Goal: Task Accomplishment & Management: Manage account settings

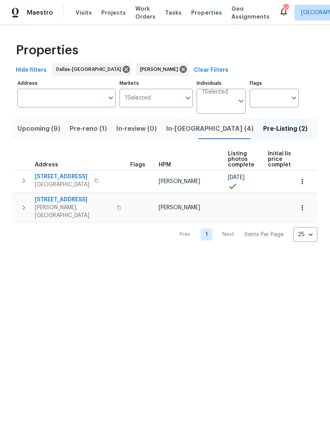
click at [88, 129] on span "Pre-reno (1)" at bounding box center [88, 128] width 37 height 11
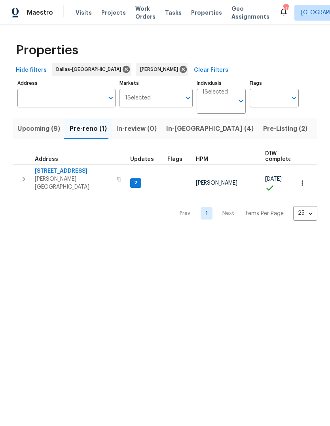
click at [45, 130] on span "Upcoming (9)" at bounding box center [38, 128] width 43 height 11
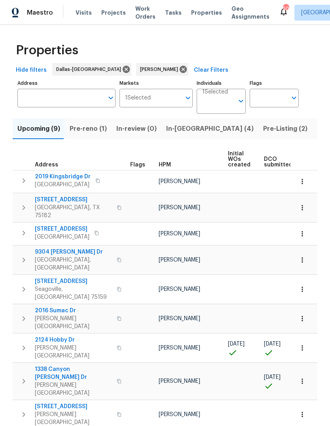
click at [59, 363] on td "1338 Canyon Wren Dr Forney, TX 75126" at bounding box center [70, 381] width 115 height 36
click at [64, 365] on span "1338 Canyon Wren Dr" at bounding box center [73, 373] width 77 height 16
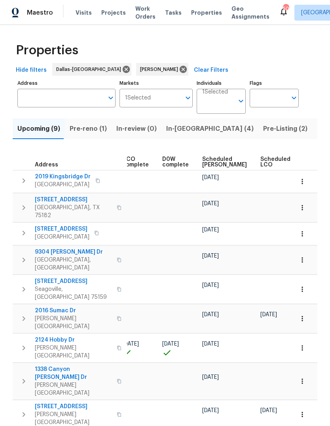
scroll to position [0, 184]
click at [180, 131] on span "In-reno (4)" at bounding box center [210, 128] width 88 height 11
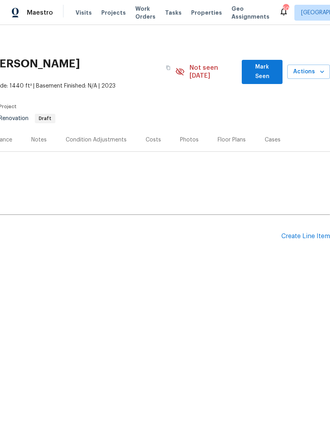
scroll to position [0, 117]
click at [307, 233] on div "Create Line Item" at bounding box center [306, 237] width 49 height 8
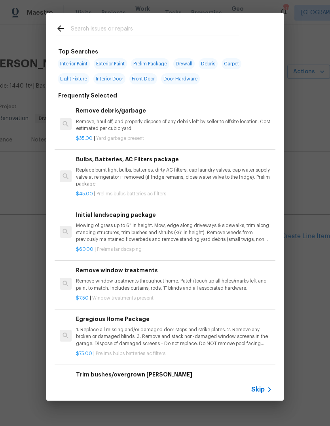
click at [120, 24] on input "text" at bounding box center [155, 30] width 168 height 12
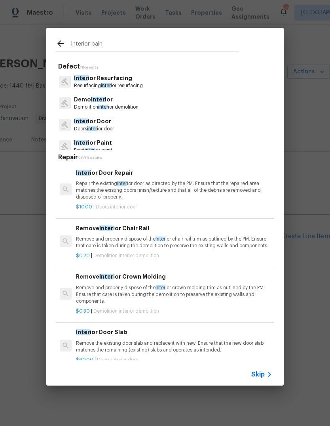
type input "Interior paint"
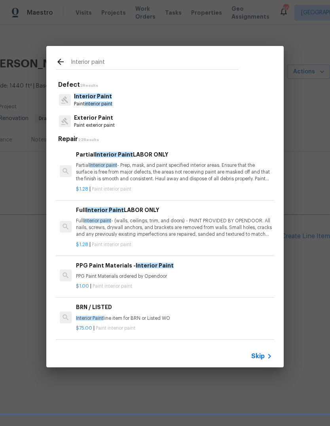
click at [202, 170] on p "Partial Interior paint - Prep, mask, and paint specified interior areas. Ensure…" at bounding box center [174, 172] width 197 height 20
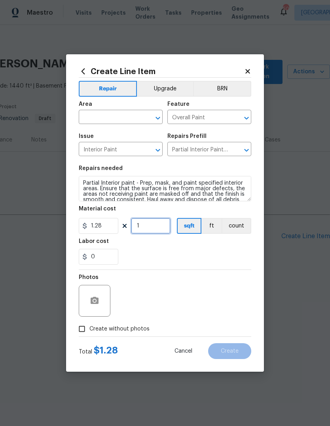
click at [158, 227] on input "1" at bounding box center [151, 226] width 40 height 16
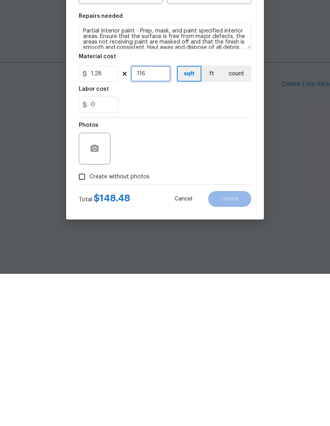
type input "116"
click at [95, 300] on circle "button" at bounding box center [95, 301] width 2 height 2
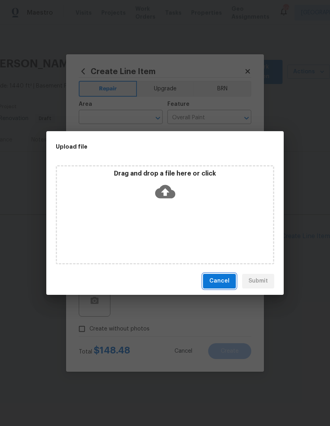
click at [223, 277] on span "Cancel" at bounding box center [220, 281] width 20 height 10
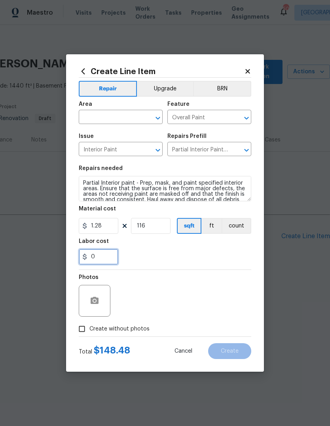
click at [101, 258] on input "0" at bounding box center [99, 257] width 40 height 16
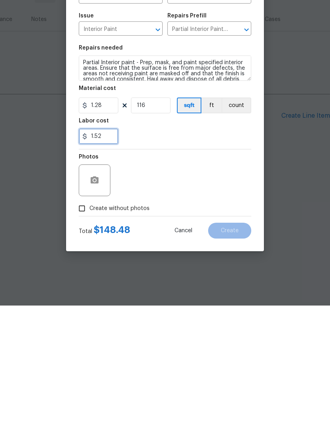
type input "1.52"
click at [210, 270] on div "Photos" at bounding box center [165, 296] width 173 height 52
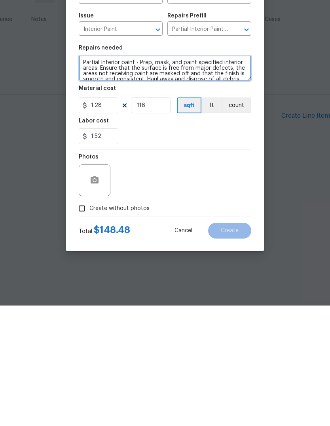
click at [210, 178] on textarea "Partial Interior paint - Prep, mask, and paint specified interior areas. Ensure…" at bounding box center [165, 188] width 173 height 25
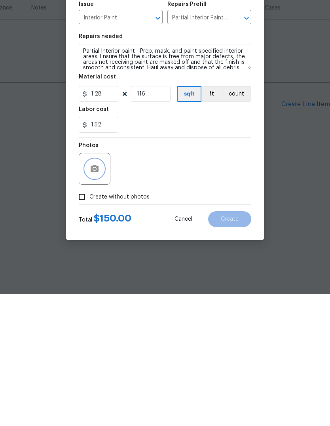
click at [96, 297] on icon "button" at bounding box center [95, 300] width 8 height 7
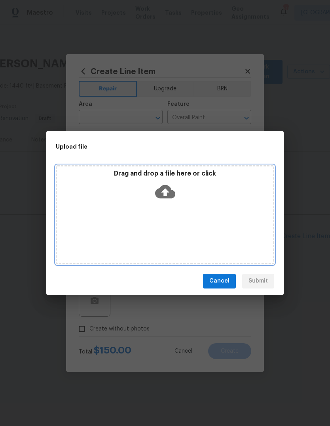
click at [168, 193] on icon at bounding box center [165, 191] width 20 height 13
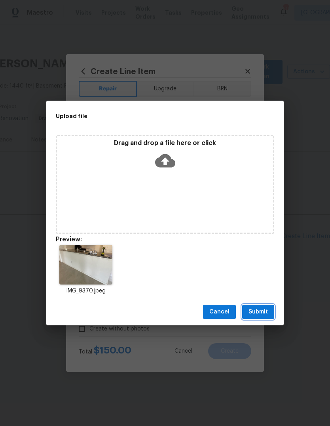
click at [265, 311] on span "Submit" at bounding box center [258, 312] width 19 height 10
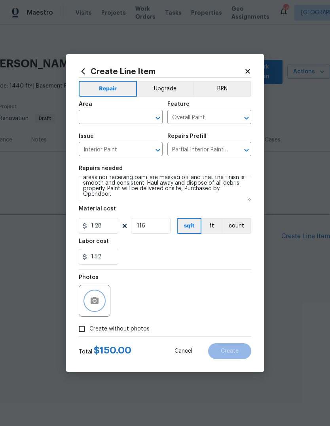
scroll to position [17, 0]
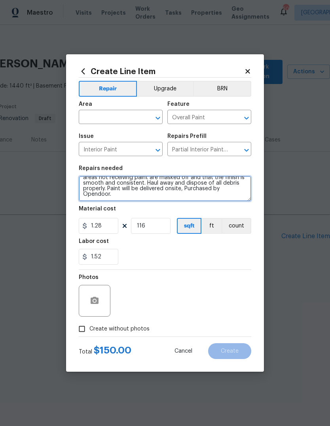
click at [120, 196] on textarea "Partial Interior paint - Prep, mask, and paint specified interior areas. Ensure…" at bounding box center [165, 188] width 173 height 25
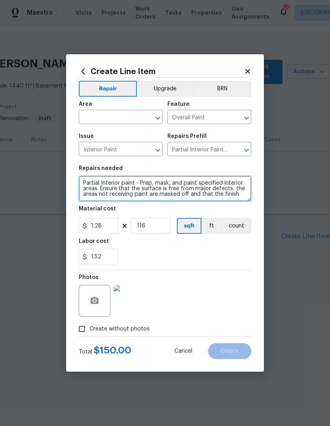
scroll to position [0, 0]
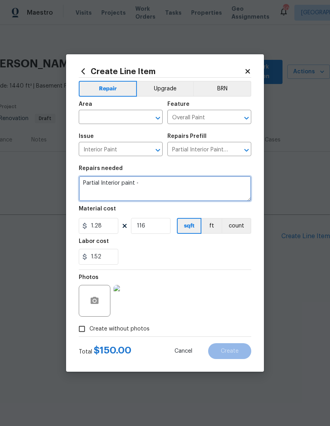
type textarea "Partial"
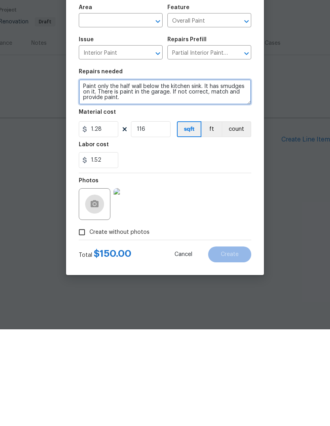
type textarea "Paint only the half wall below the kitchen sink. It has smudges on it. There is…"
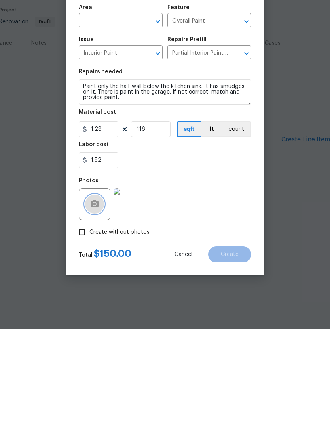
click at [95, 300] on circle "button" at bounding box center [95, 301] width 2 height 2
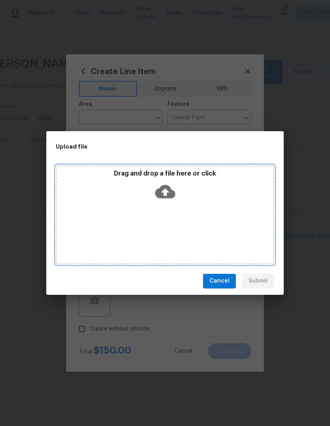
click at [167, 193] on icon at bounding box center [165, 191] width 20 height 20
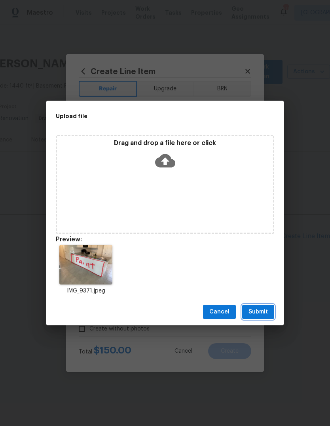
click at [262, 309] on span "Submit" at bounding box center [258, 312] width 19 height 10
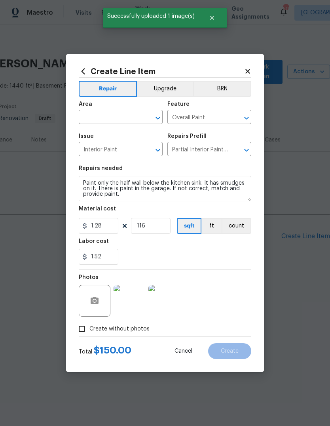
click at [132, 116] on input "text" at bounding box center [110, 118] width 62 height 12
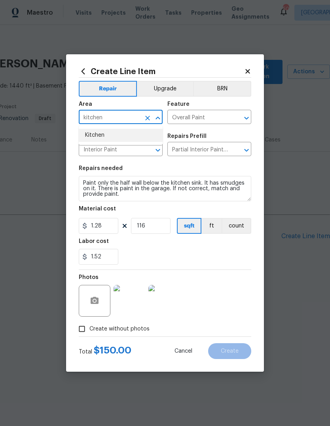
click at [98, 135] on li "Kitchen" at bounding box center [121, 135] width 84 height 13
type input "Kitchen"
click at [235, 354] on span "Create" at bounding box center [230, 351] width 18 height 6
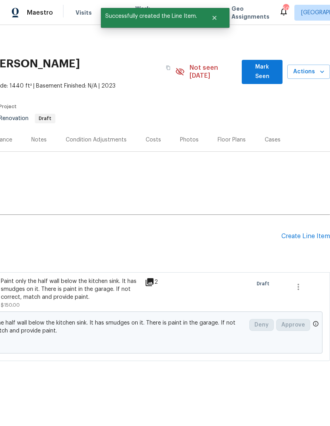
click at [316, 233] on div "Create Line Item" at bounding box center [306, 237] width 49 height 8
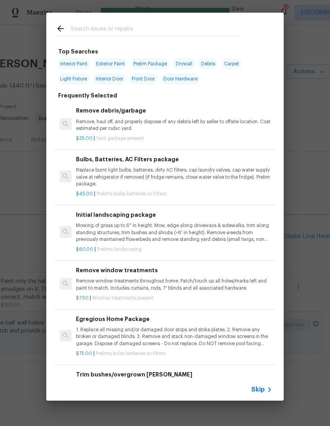
click at [151, 30] on input "text" at bounding box center [155, 30] width 168 height 12
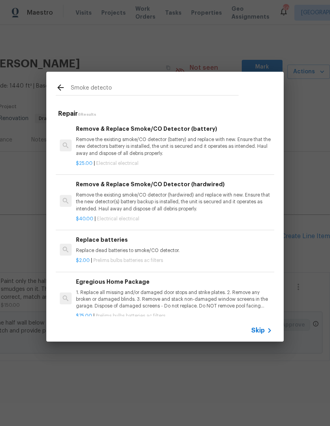
type input "Smoke detector"
click at [221, 191] on div "Remove & Replace Smoke/CO Detector (hardwired) Remove the existing smoke/CO det…" at bounding box center [174, 196] width 197 height 32
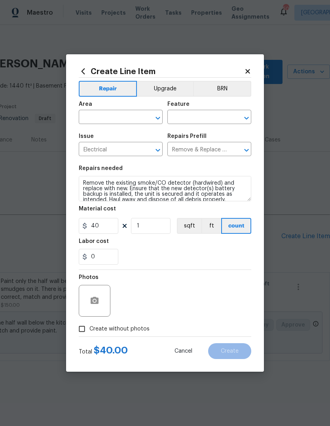
click at [112, 109] on div "Area" at bounding box center [121, 106] width 84 height 10
click at [101, 118] on input "text" at bounding box center [110, 118] width 62 height 12
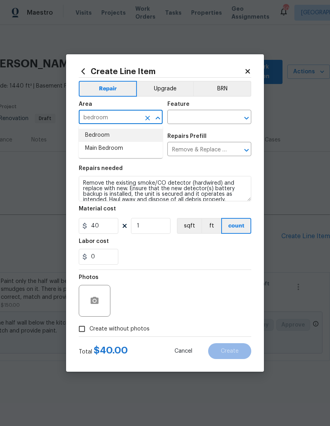
click at [103, 139] on li "Bedroom" at bounding box center [121, 135] width 84 height 13
type input "Bedroom"
click at [205, 119] on input "text" at bounding box center [199, 118] width 62 height 12
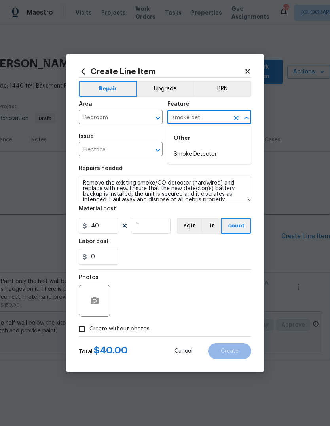
click at [200, 157] on li "Smoke Detector" at bounding box center [210, 154] width 84 height 13
type input "Smoke Detector"
click at [160, 232] on input "1" at bounding box center [151, 226] width 40 height 16
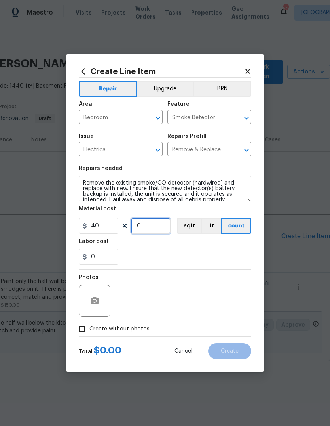
type input "2"
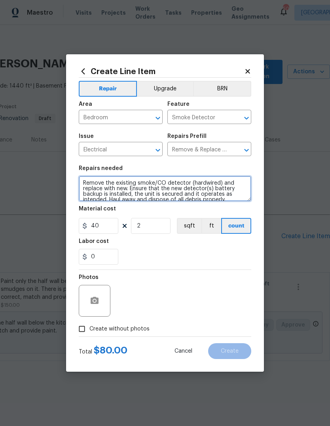
click at [84, 183] on textarea "Remove the existing smoke/CO detector (hardwired) and replace with new. Ensure …" at bounding box center [165, 188] width 173 height 25
click at [100, 180] on textarea "Remove the existing smoke/CO detector (hardwired) and replace with new. Ensure …" at bounding box center [165, 188] width 173 height 25
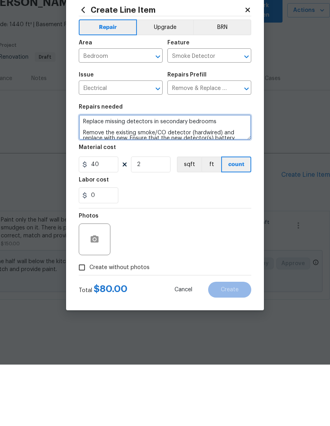
type textarea "Replace missing detectors in secondary bedrooms Remove the existing smoke/CO de…"
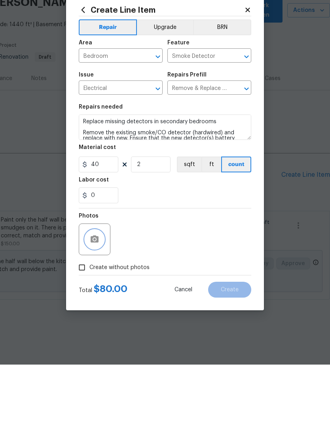
click at [99, 297] on icon "button" at bounding box center [95, 300] width 8 height 7
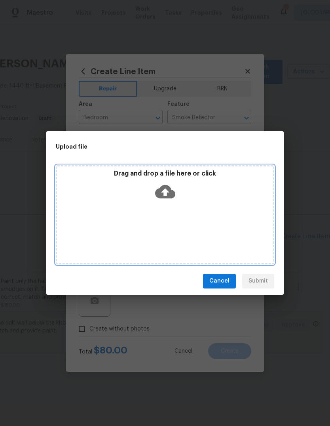
click at [167, 194] on icon at bounding box center [165, 191] width 20 height 20
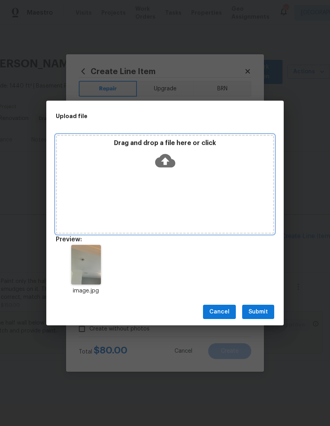
click at [166, 160] on icon at bounding box center [165, 161] width 20 height 20
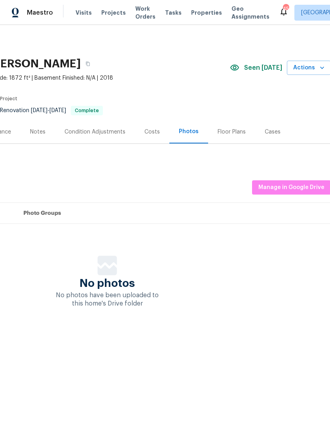
scroll to position [0, 119]
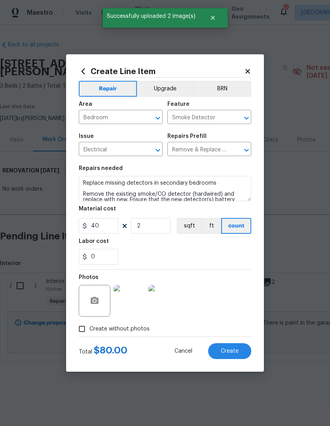
scroll to position [0, 117]
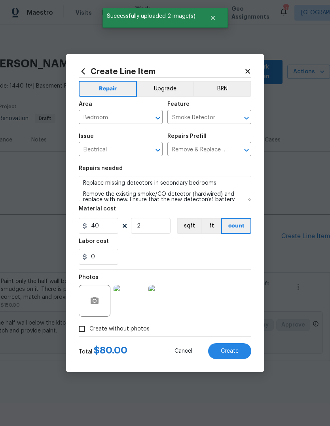
click at [242, 351] on button "Create" at bounding box center [229, 351] width 43 height 16
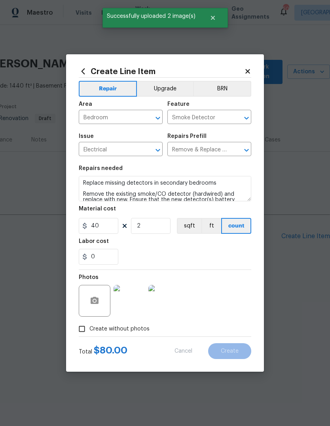
type input "0"
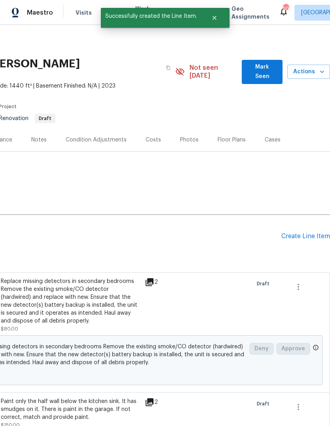
click at [303, 233] on div "Create Line Item" at bounding box center [306, 237] width 49 height 8
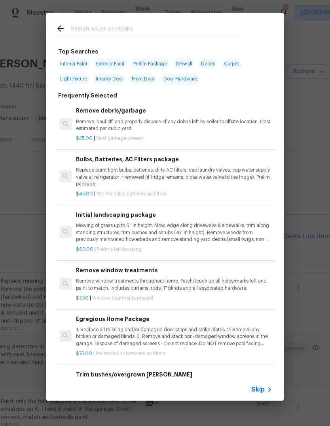
click at [132, 29] on input "text" at bounding box center [155, 30] width 168 height 12
type input "Initial"
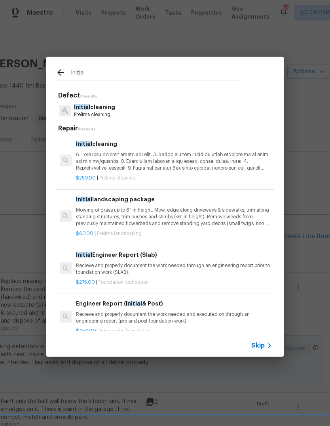
click at [185, 167] on p at bounding box center [174, 161] width 197 height 20
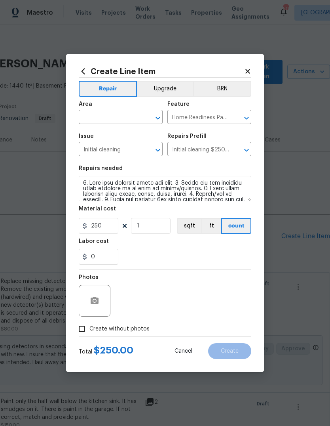
click at [122, 115] on input "text" at bounding box center [110, 118] width 62 height 12
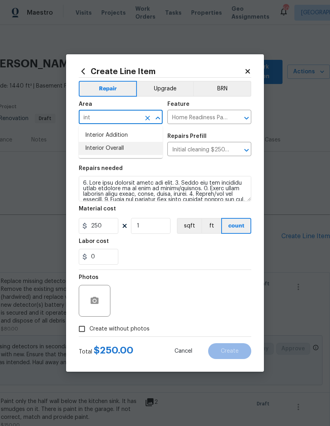
click at [130, 149] on li "Interior Overall" at bounding box center [121, 148] width 84 height 13
type input "Interior Overall"
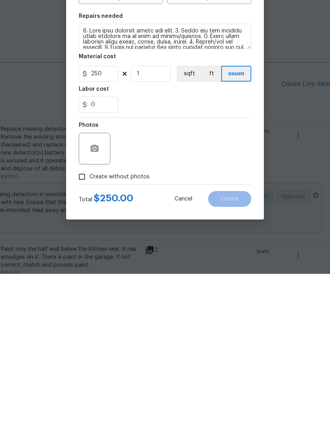
scroll to position [30, 0]
click at [84, 321] on input "Create without photos" at bounding box center [81, 328] width 15 height 15
checkbox input "true"
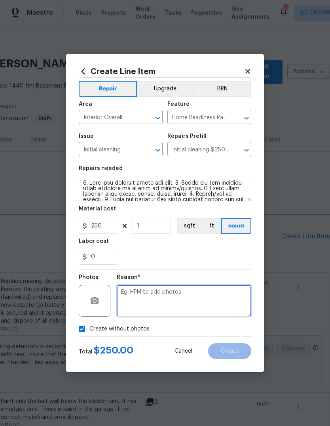
click at [189, 301] on textarea at bounding box center [184, 301] width 135 height 32
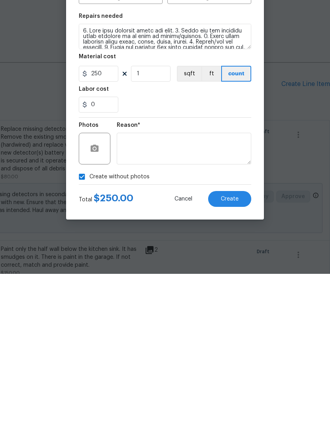
click at [236, 343] on button "Create" at bounding box center [229, 351] width 43 height 16
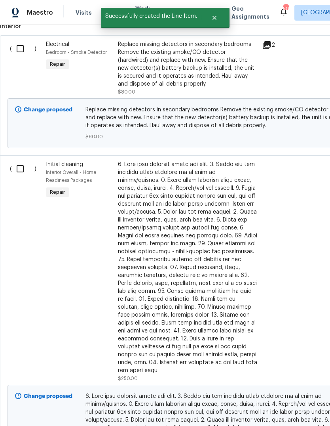
scroll to position [236, 0]
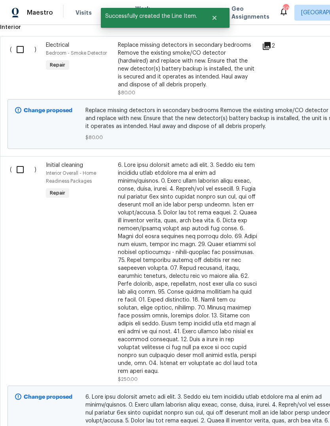
click at [194, 221] on div at bounding box center [187, 268] width 139 height 214
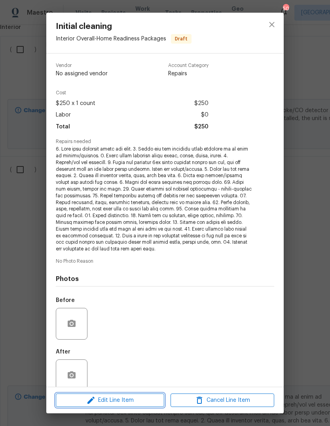
click at [134, 406] on button "Edit Line Item" at bounding box center [110, 400] width 109 height 14
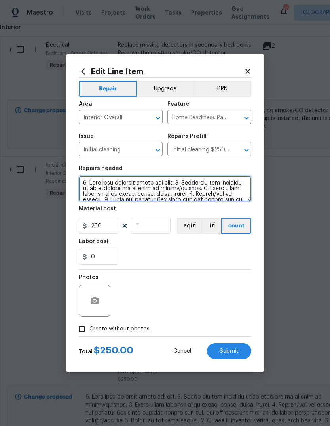
click at [83, 182] on textarea at bounding box center [165, 188] width 173 height 25
click at [105, 182] on textarea at bounding box center [165, 188] width 173 height 25
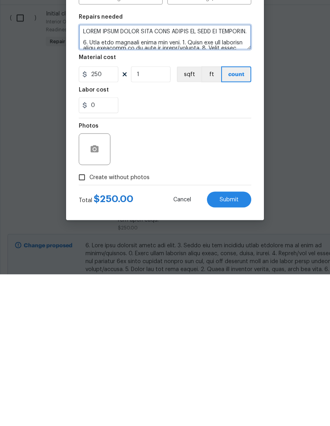
type textarea "BRING EMPTY TRASH CANS INTO GARAGE AS PART OF CLEANING. 1. Wipe down exterior d…"
click at [84, 321] on input "Create without photos" at bounding box center [81, 328] width 15 height 15
checkbox input "true"
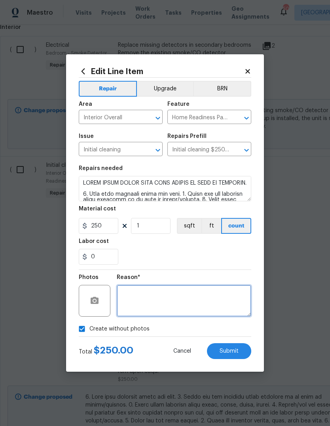
click at [159, 297] on textarea at bounding box center [184, 301] width 135 height 32
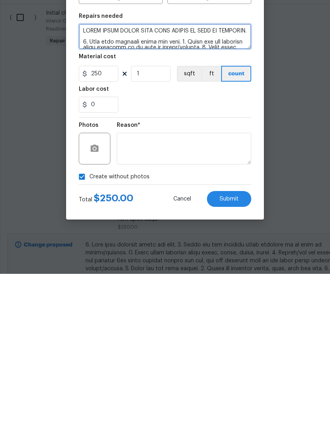
click at [194, 176] on textarea at bounding box center [165, 188] width 173 height 25
type textarea "BRING EMPTY TRASH CANS INTO GARAGE from by curb AS PART OF CLEANING. 1. Wipe do…"
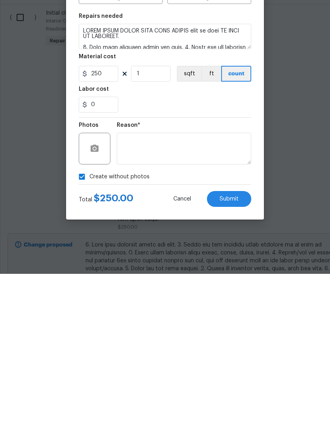
click at [232, 348] on span "Submit" at bounding box center [229, 351] width 19 height 6
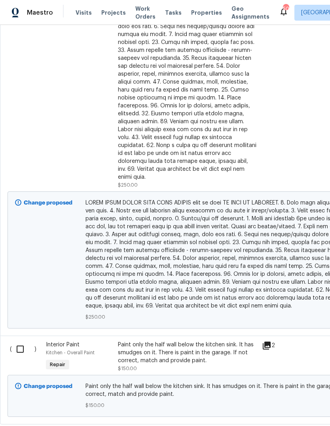
scroll to position [449, 0]
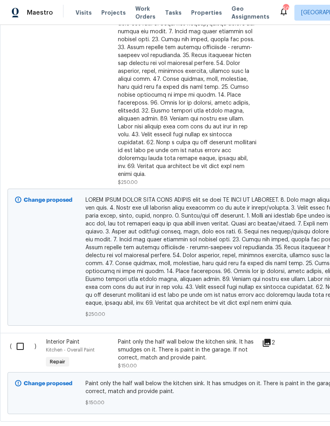
click at [21, 338] on input "checkbox" at bounding box center [23, 346] width 23 height 17
checkbox input "true"
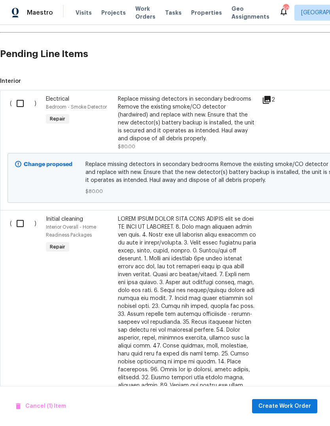
scroll to position [182, 0]
click at [17, 215] on input "checkbox" at bounding box center [23, 223] width 23 height 17
checkbox input "true"
click at [19, 95] on input "checkbox" at bounding box center [23, 103] width 23 height 17
checkbox input "true"
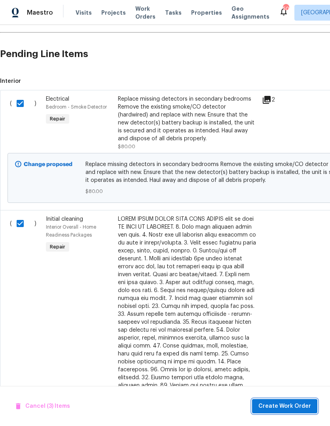
click at [277, 404] on span "Create Work Order" at bounding box center [285, 406] width 53 height 10
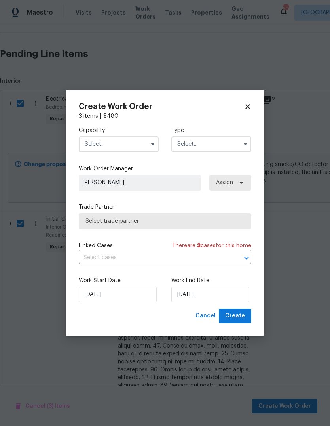
click at [140, 147] on input "text" at bounding box center [119, 144] width 80 height 16
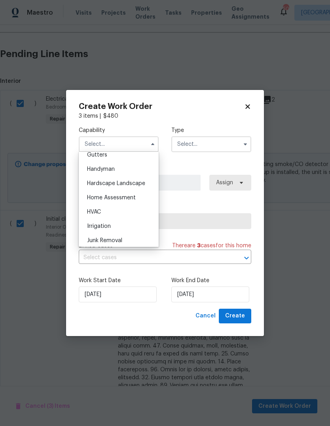
scroll to position [427, 0]
click at [111, 169] on span "Handyman" at bounding box center [101, 170] width 28 height 6
type input "Handyman"
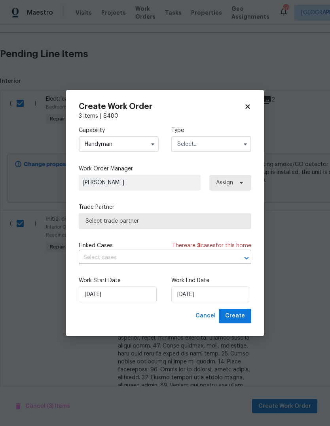
click at [218, 147] on input "text" at bounding box center [212, 144] width 80 height 16
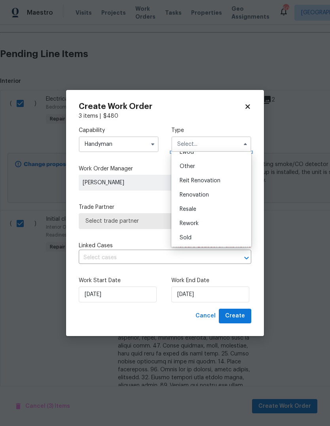
scroll to position [94, 0]
click at [209, 199] on div "Renovation" at bounding box center [212, 195] width 76 height 14
type input "Renovation"
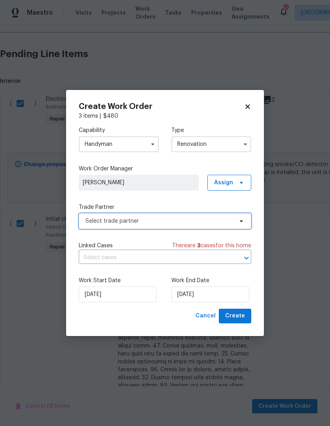
click at [210, 224] on span "Select trade partner" at bounding box center [160, 221] width 148 height 8
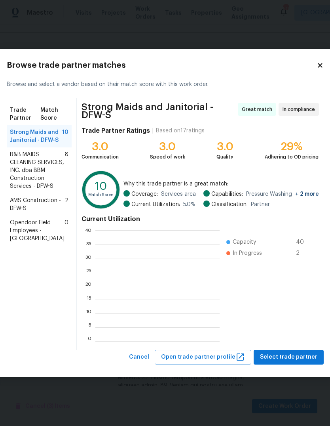
scroll to position [111, 124]
click at [32, 181] on span "B&B MAIDS CLEANING SERVICES, INC. dba BBM Construction Services - DFW-S" at bounding box center [37, 171] width 55 height 40
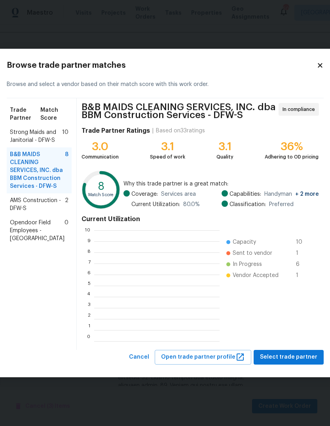
scroll to position [111, 126]
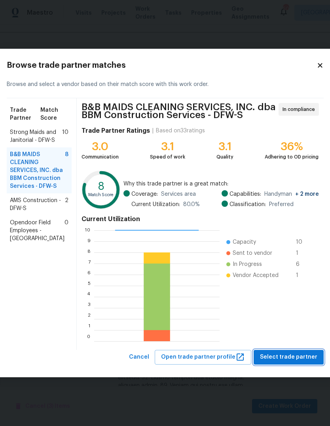
click at [275, 357] on span "Select trade partner" at bounding box center [288, 357] width 57 height 10
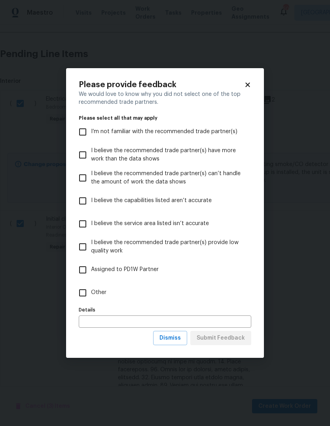
click at [84, 292] on input "Other" at bounding box center [82, 292] width 17 height 17
checkbox input "true"
click at [113, 321] on input "text" at bounding box center [165, 321] width 173 height 12
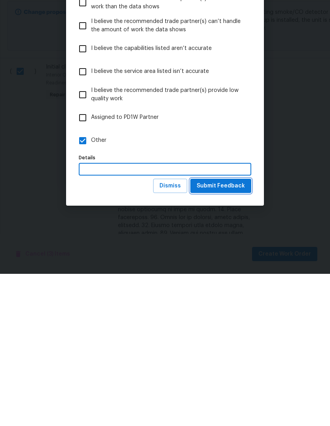
click at [222, 333] on span "Submit Feedback" at bounding box center [221, 338] width 48 height 10
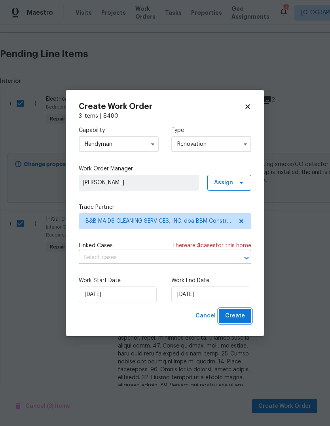
click at [242, 316] on span "Create" at bounding box center [235, 316] width 20 height 10
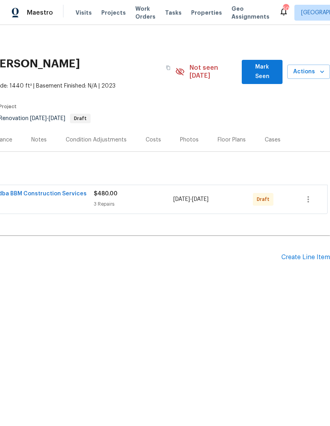
scroll to position [0, 117]
click at [307, 195] on icon "button" at bounding box center [309, 200] width 10 height 10
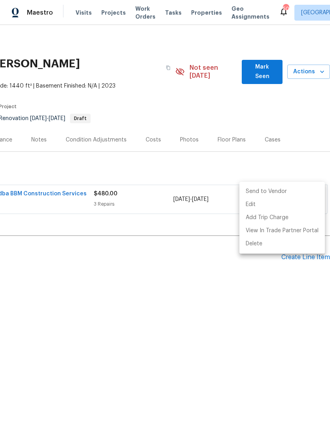
click at [281, 191] on li "Send to Vendor" at bounding box center [283, 191] width 86 height 13
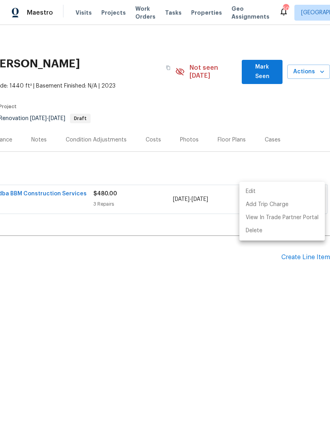
click at [63, 187] on div at bounding box center [165, 213] width 330 height 426
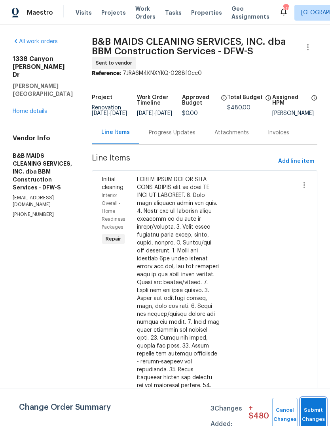
click at [307, 413] on button "Submit Changes" at bounding box center [313, 415] width 25 height 34
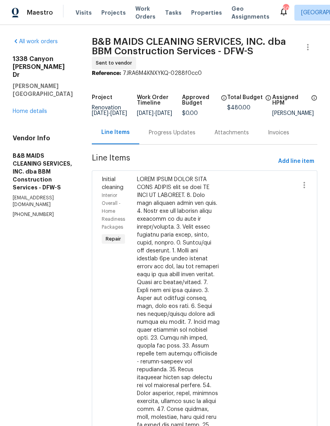
click at [37, 109] on link "Home details" at bounding box center [30, 112] width 34 height 6
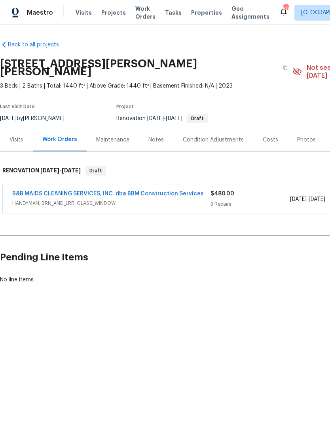
click at [124, 191] on link "B&B MAIDS CLEANING SERVICES, INC. dba BBM Construction Services" at bounding box center [108, 194] width 192 height 6
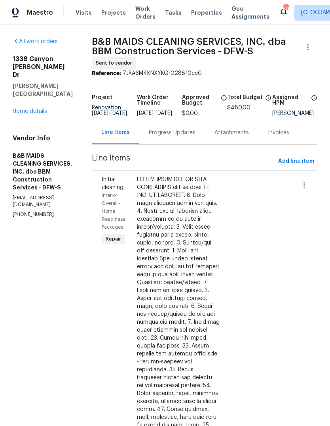
click at [191, 137] on div "Progress Updates" at bounding box center [172, 133] width 47 height 8
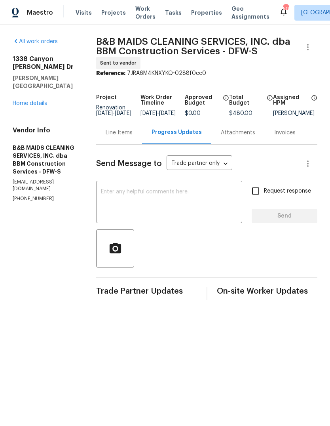
click at [170, 201] on textarea at bounding box center [169, 203] width 137 height 28
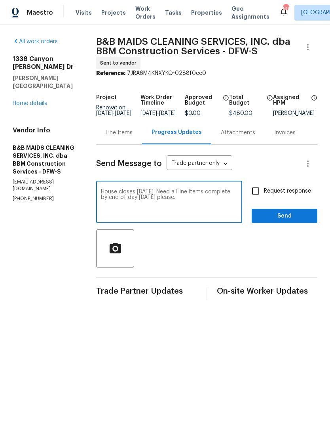
type textarea "House closes on Wednesday. Need all line items complete by end of day Thursday …"
click at [264, 199] on input "Request response" at bounding box center [256, 191] width 17 height 17
checkbox input "true"
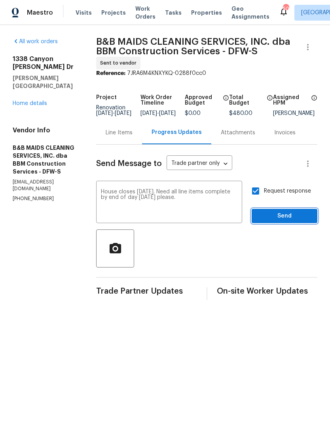
click at [293, 221] on span "Send" at bounding box center [284, 216] width 53 height 10
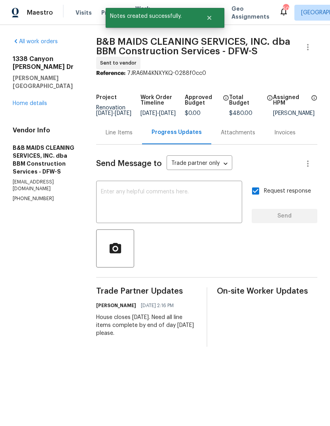
click at [35, 101] on link "Home details" at bounding box center [30, 104] width 34 height 6
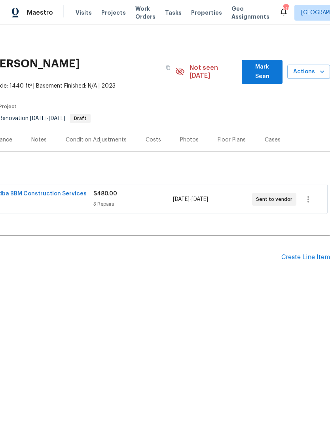
click at [322, 70] on icon "button" at bounding box center [323, 72] width 8 height 8
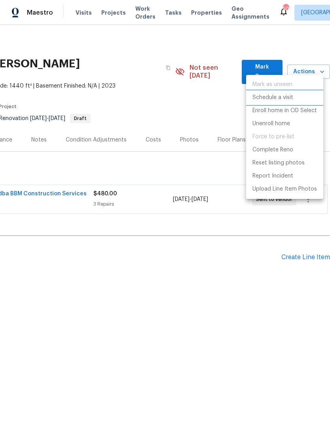
click at [290, 97] on p "Schedule a visit" at bounding box center [273, 98] width 41 height 8
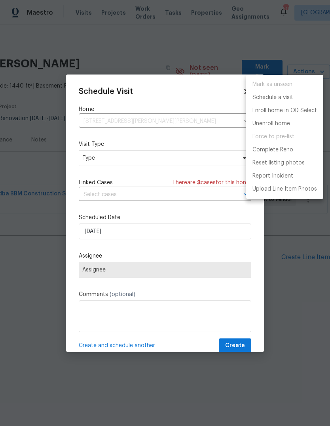
click at [141, 159] on div at bounding box center [165, 213] width 330 height 426
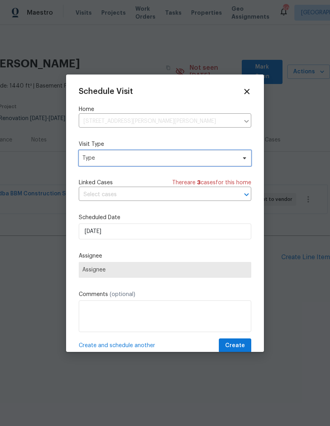
click at [154, 160] on span "Type" at bounding box center [159, 158] width 154 height 8
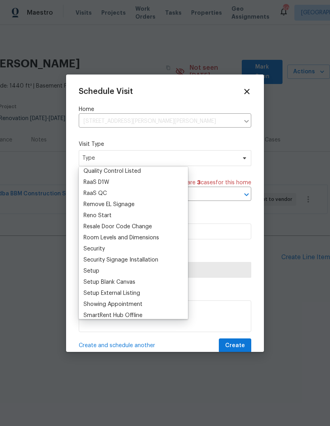
scroll to position [574, 0]
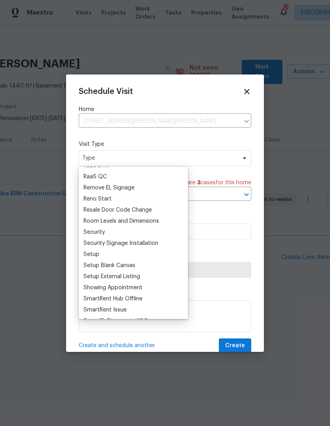
click at [107, 256] on div "Setup" at bounding box center [133, 254] width 105 height 11
click at [96, 254] on div "Setup" at bounding box center [92, 254] width 16 height 8
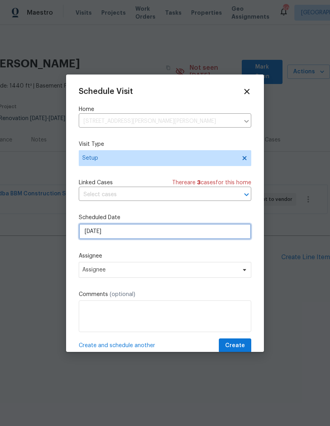
click at [153, 235] on input "[DATE]" at bounding box center [165, 231] width 173 height 16
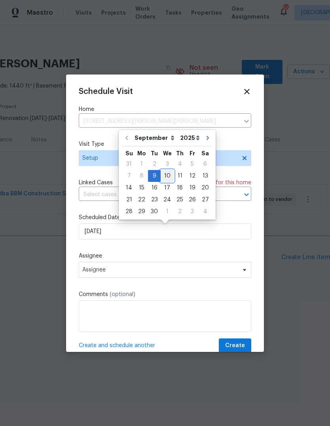
click at [166, 178] on div "10" at bounding box center [167, 175] width 13 height 11
type input "9/10/2025"
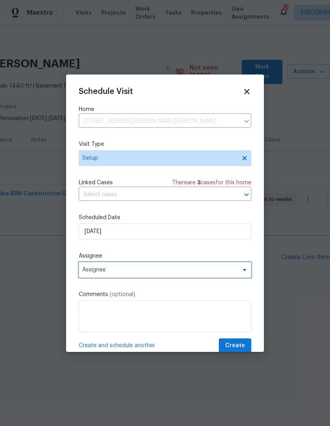
click at [144, 272] on span "Assignee" at bounding box center [159, 270] width 155 height 6
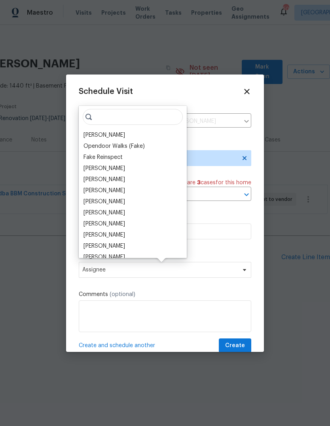
click at [106, 134] on div "[PERSON_NAME]" at bounding box center [105, 135] width 42 height 8
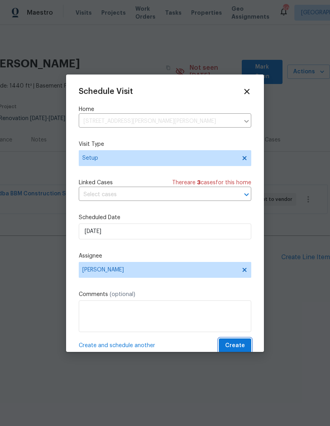
click at [234, 344] on span "Create" at bounding box center [235, 346] width 20 height 10
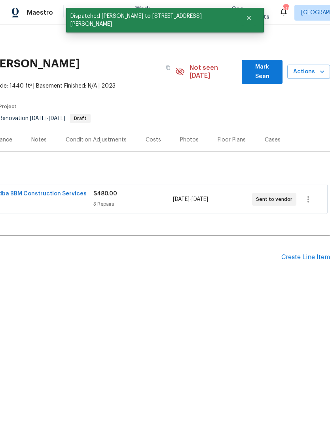
click at [312, 67] on span "Actions" at bounding box center [309, 72] width 30 height 10
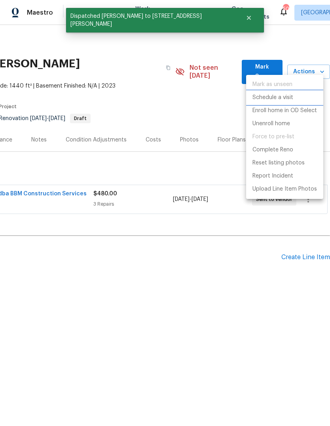
click at [281, 100] on p "Schedule a visit" at bounding box center [273, 98] width 41 height 8
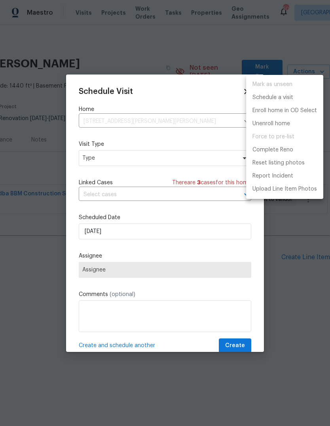
click at [129, 157] on div at bounding box center [165, 213] width 330 height 426
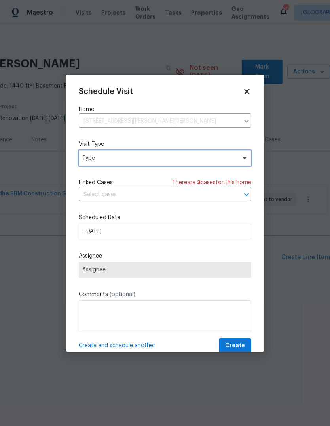
click at [178, 160] on span "Type" at bounding box center [159, 158] width 154 height 8
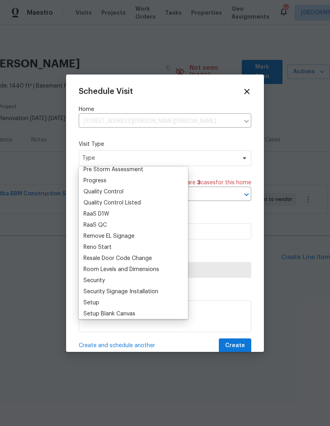
scroll to position [532, 0]
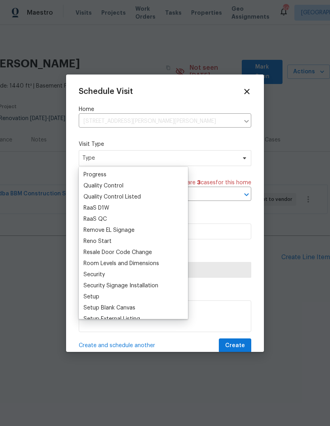
click at [117, 187] on div "Quality Control" at bounding box center [104, 186] width 40 height 8
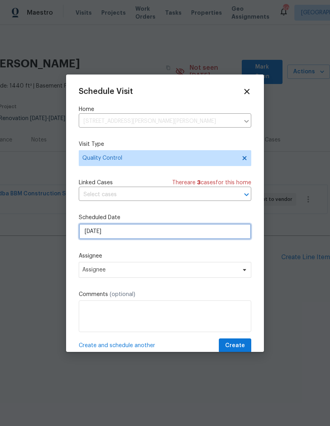
click at [158, 232] on input "[DATE]" at bounding box center [165, 231] width 173 height 16
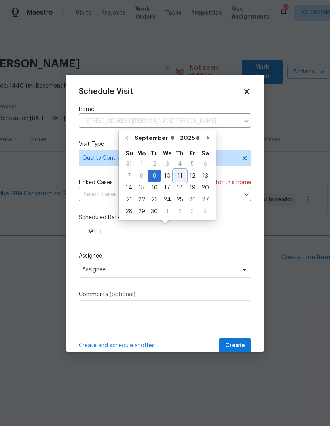
click at [178, 174] on div "11" at bounding box center [180, 175] width 12 height 11
type input "9/11/2025"
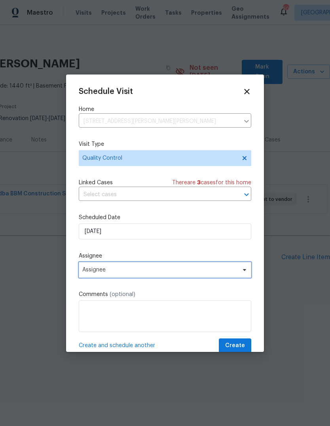
click at [155, 273] on span "Assignee" at bounding box center [159, 270] width 155 height 6
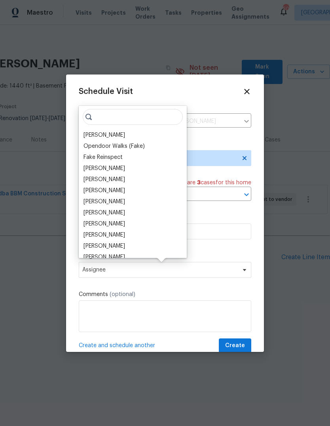
click at [105, 135] on div "[PERSON_NAME]" at bounding box center [105, 135] width 42 height 8
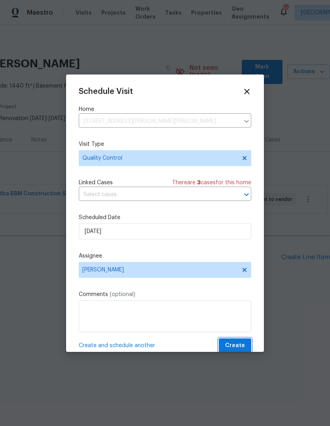
click at [239, 347] on span "Create" at bounding box center [235, 346] width 20 height 10
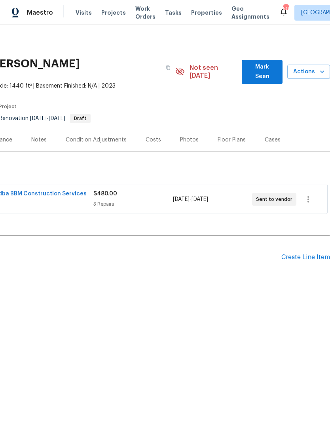
scroll to position [0, 117]
click at [188, 136] on div "Photos" at bounding box center [189, 140] width 19 height 8
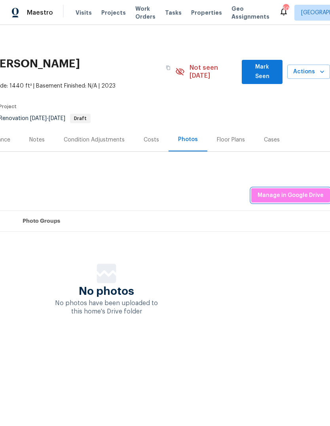
click at [288, 192] on button "Manage in Google Drive" at bounding box center [291, 195] width 79 height 15
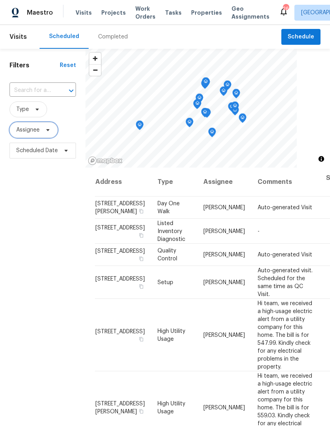
click at [45, 135] on span "Assignee" at bounding box center [34, 130] width 48 height 16
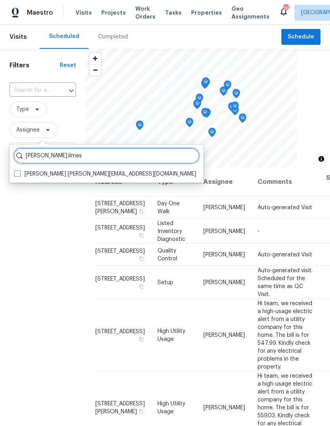
type input "[PERSON_NAME].limes"
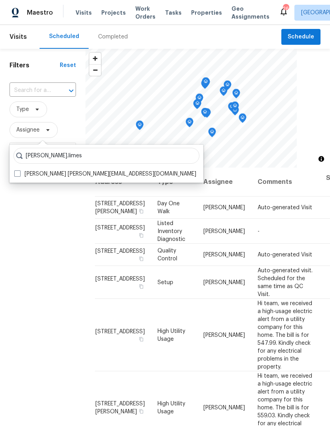
click at [64, 178] on label "[PERSON_NAME] [PERSON_NAME][EMAIL_ADDRESS][DOMAIN_NAME]" at bounding box center [105, 174] width 182 height 8
click at [19, 175] on input "[PERSON_NAME] [PERSON_NAME][EMAIL_ADDRESS][DOMAIN_NAME]" at bounding box center [16, 172] width 5 height 5
checkbox input "true"
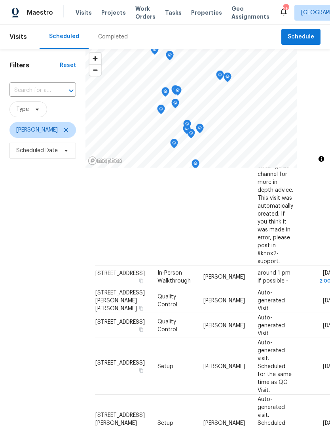
scroll to position [451, 0]
click at [0, 0] on icon at bounding box center [0, 0] width 0 height 0
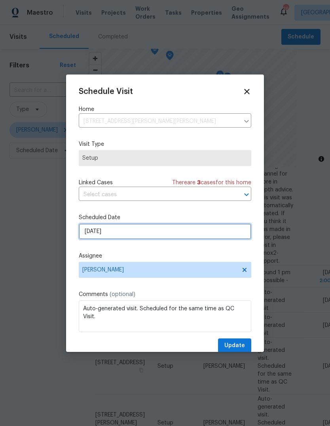
click at [130, 231] on input "9/11/2025" at bounding box center [165, 231] width 173 height 16
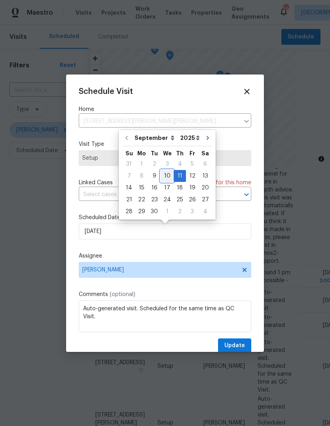
click at [168, 178] on div "10" at bounding box center [167, 175] width 13 height 11
type input "9/10/2025"
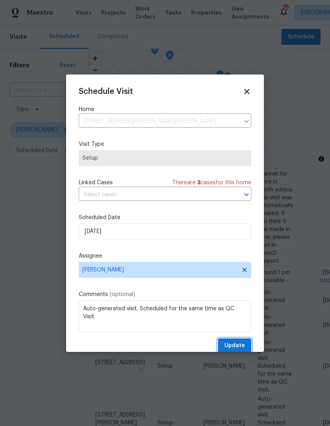
click at [232, 345] on span "Update" at bounding box center [235, 346] width 21 height 10
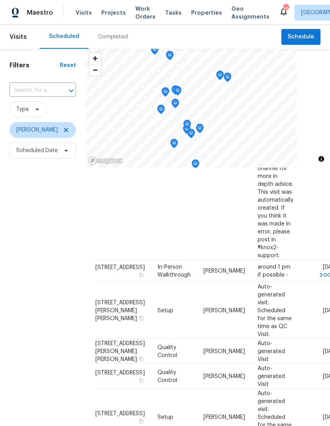
scroll to position [457, 0]
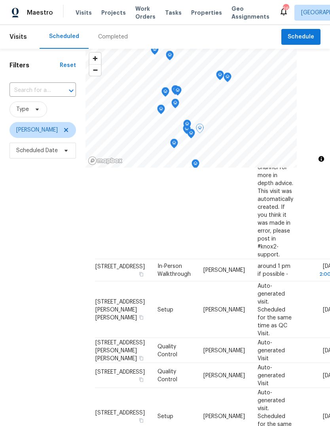
click at [0, 0] on icon at bounding box center [0, 0] width 0 height 0
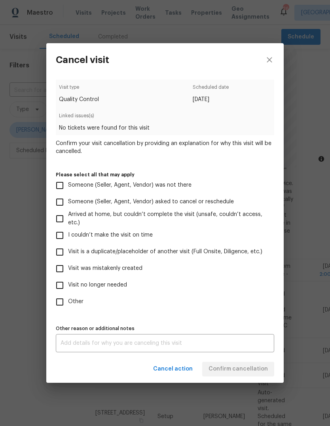
click at [99, 269] on span "Visit was mistakenly created" at bounding box center [105, 268] width 74 height 8
click at [68, 269] on input "Visit was mistakenly created" at bounding box center [60, 268] width 17 height 17
checkbox input "true"
click at [111, 346] on textarea at bounding box center [165, 343] width 209 height 6
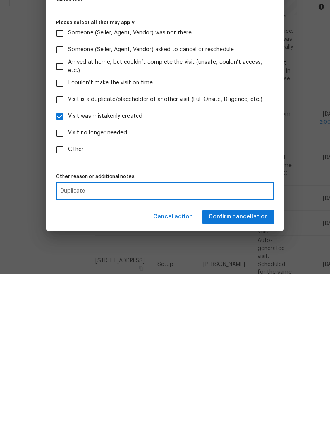
type textarea "Duplicate"
click at [242, 364] on span "Confirm cancellation" at bounding box center [238, 369] width 59 height 10
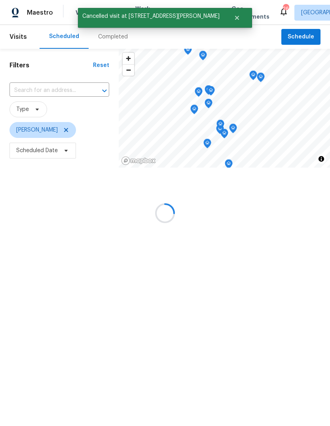
scroll to position [0, 0]
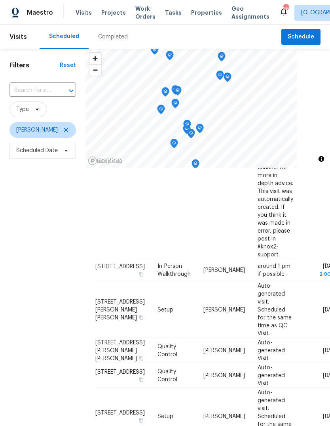
click at [191, 10] on span "Properties" at bounding box center [206, 13] width 31 height 8
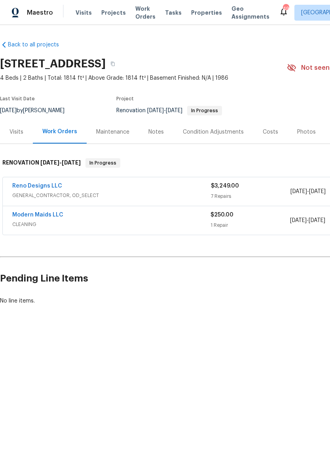
click at [32, 216] on link "Modern Maids LLC" at bounding box center [37, 215] width 51 height 6
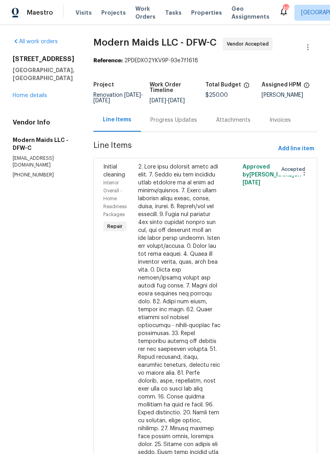
click at [193, 124] on div "Progress Updates" at bounding box center [174, 120] width 47 height 8
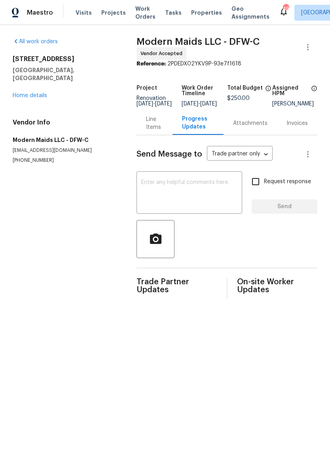
click at [212, 194] on textarea at bounding box center [189, 193] width 96 height 28
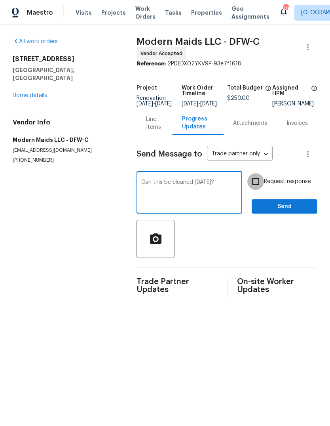
type textarea "Can this be cleaned [DATE]?"
click at [260, 185] on input "Request response" at bounding box center [256, 181] width 17 height 17
checkbox input "true"
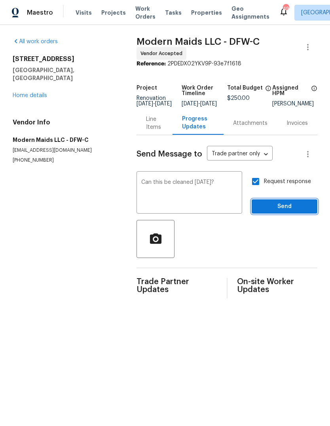
click at [292, 212] on span "Send" at bounding box center [284, 207] width 53 height 10
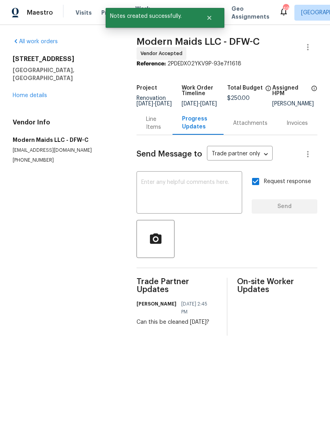
click at [23, 93] on link "Home details" at bounding box center [30, 96] width 34 height 6
